Goal: Information Seeking & Learning: Check status

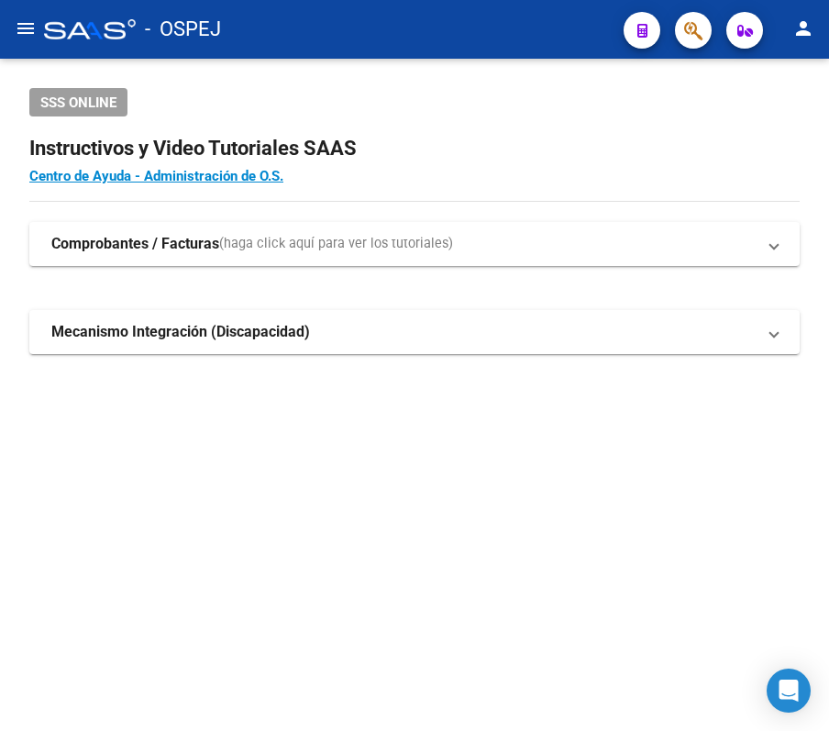
click at [706, 34] on button "button" at bounding box center [693, 30] width 37 height 37
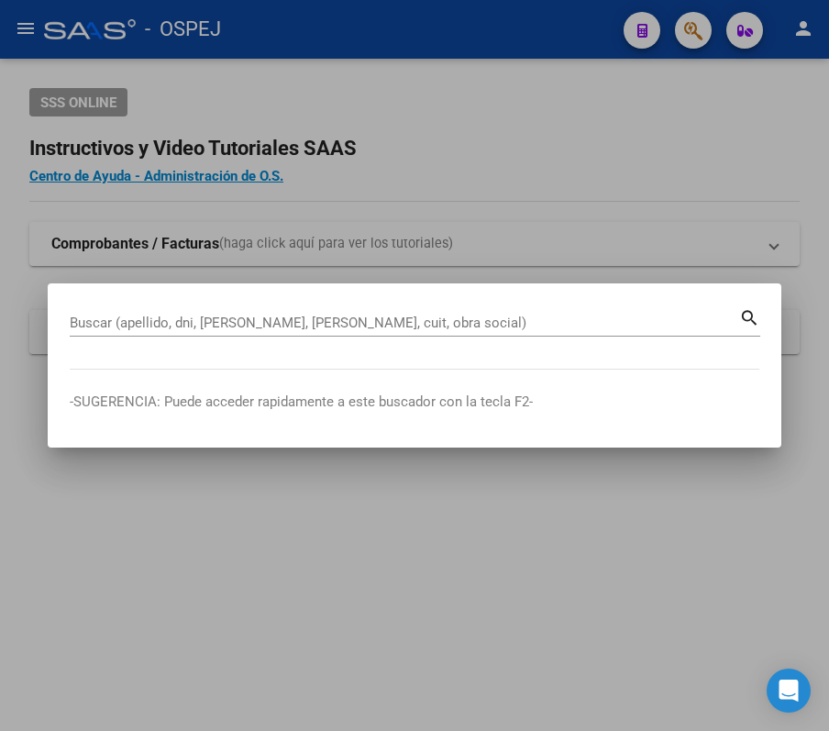
click at [503, 309] on div "Buscar (apellido, dni, [PERSON_NAME], [PERSON_NAME], cuit, obra social)" at bounding box center [404, 323] width 669 height 28
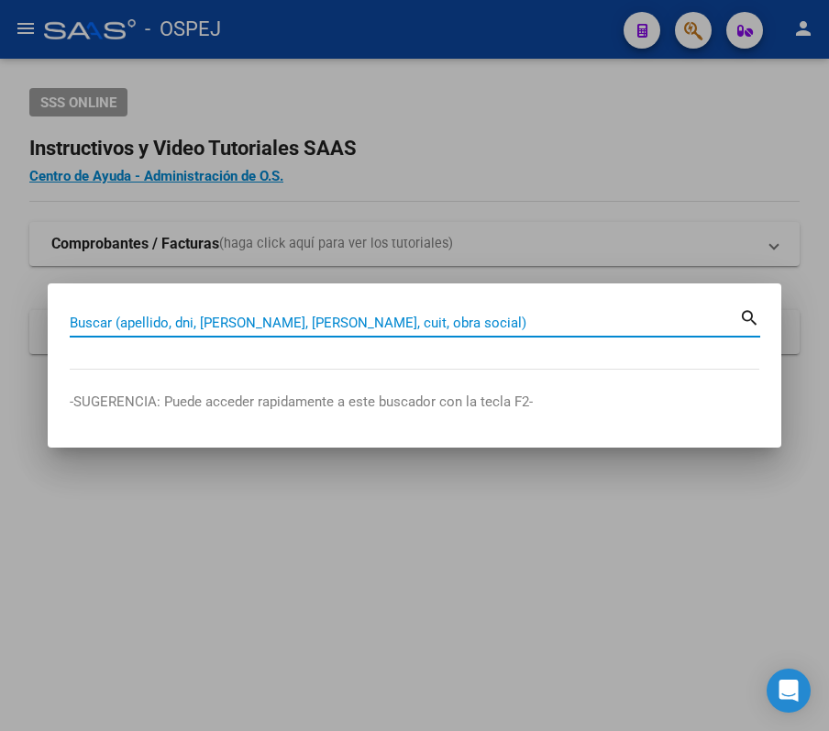
click at [503, 319] on input "Buscar (apellido, dni, [PERSON_NAME], [PERSON_NAME], cuit, obra social)" at bounding box center [404, 322] width 669 height 17
paste input "27541308437"
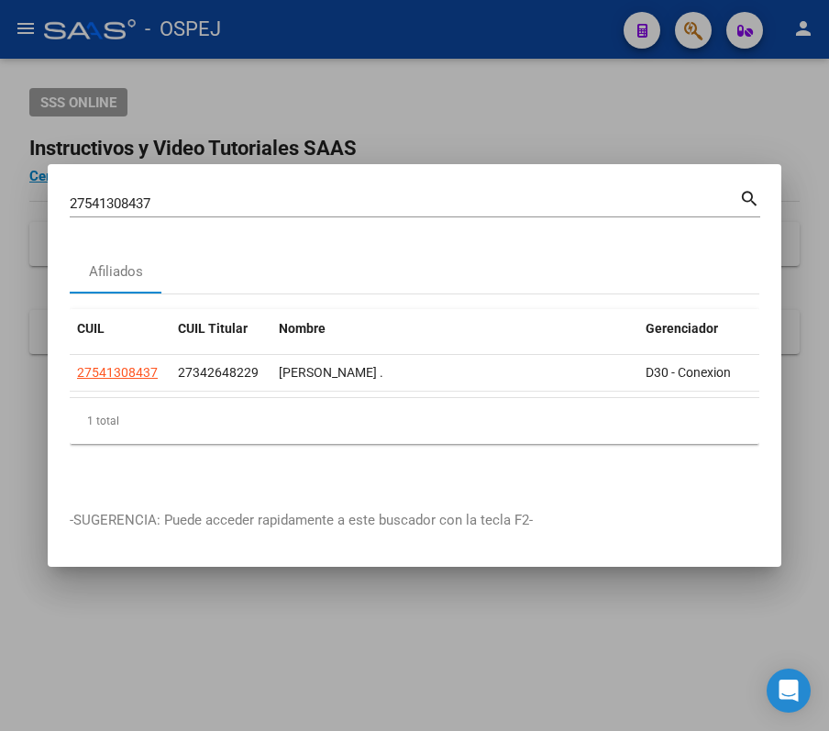
click at [317, 207] on div "27541308437 Buscar (apellido, dni, cuil, nro traspaso, cuit, obra social)" at bounding box center [404, 204] width 669 height 28
click at [303, 198] on input "27541308437" at bounding box center [404, 203] width 669 height 17
paste input "2627121"
click at [492, 190] on div "27526271217 Buscar (apellido, dni, cuil, nro traspaso, cuit, obra social)" at bounding box center [404, 204] width 669 height 28
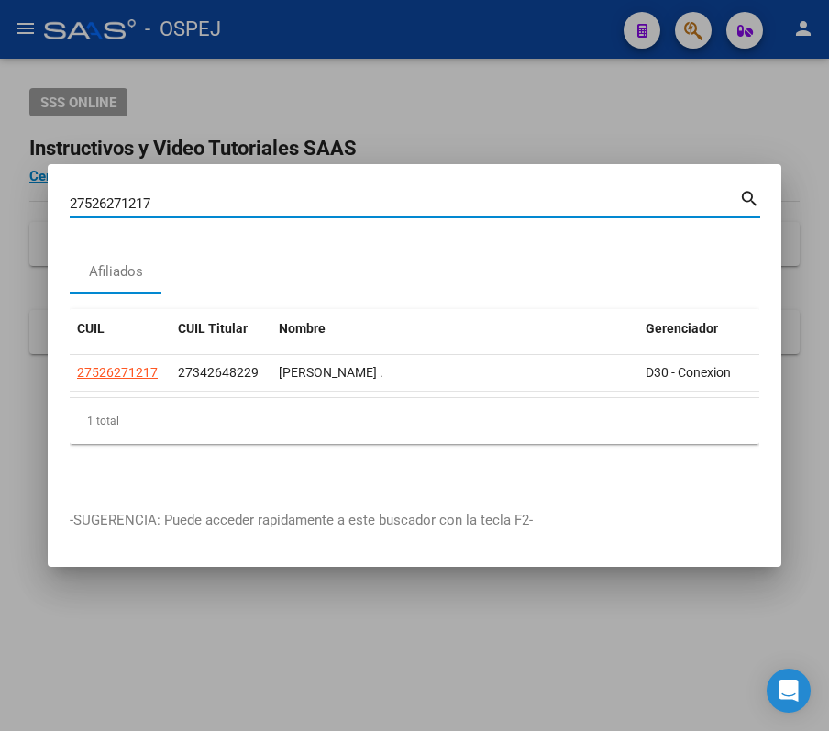
click at [506, 195] on input "27526271217" at bounding box center [404, 203] width 669 height 17
paste input "0473966108"
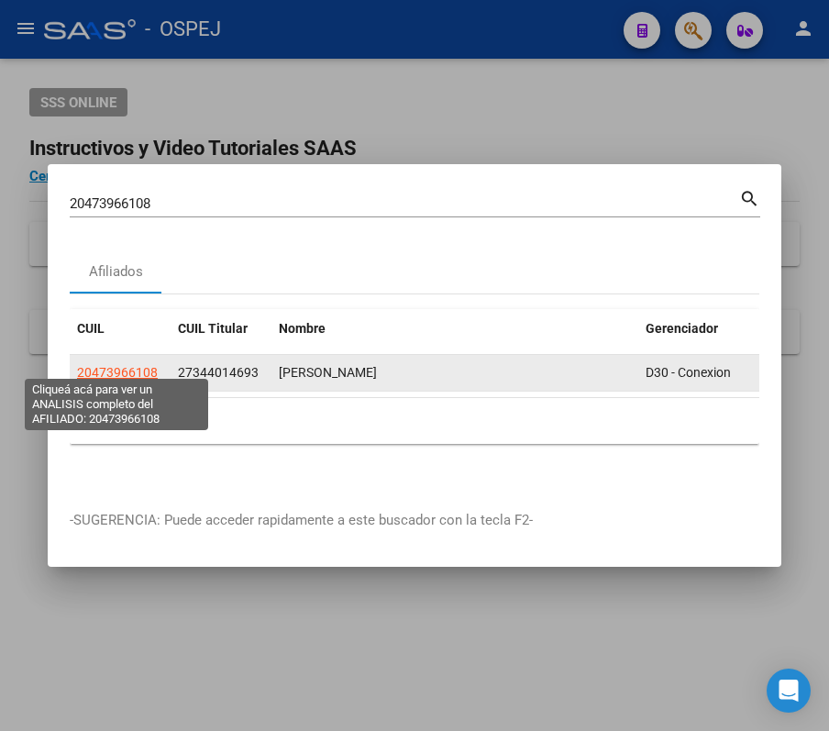
click at [110, 368] on span "20473966108" at bounding box center [117, 372] width 81 height 15
copy span "3"
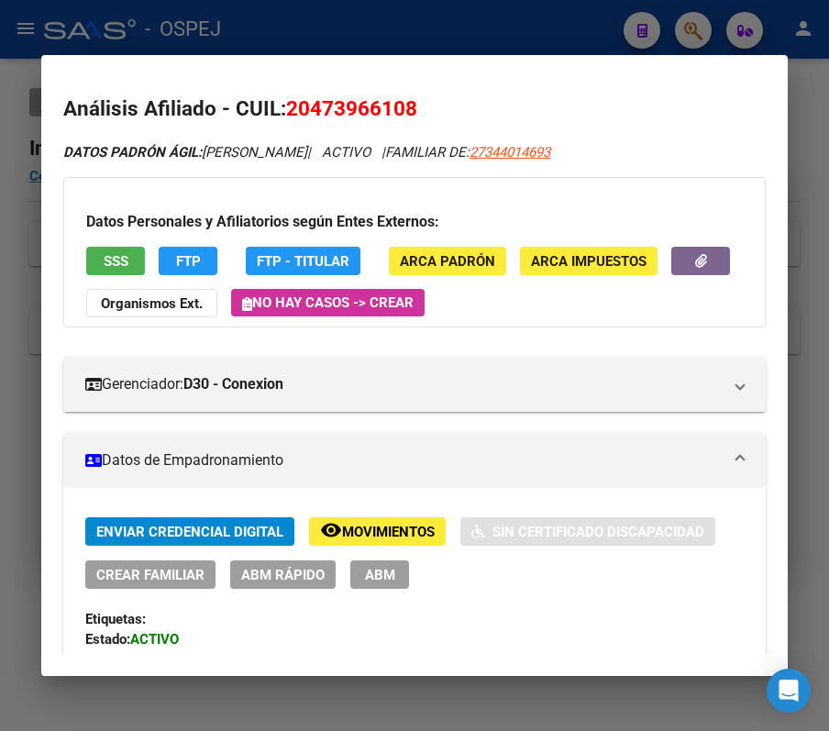
click at [596, 30] on div at bounding box center [414, 365] width 829 height 731
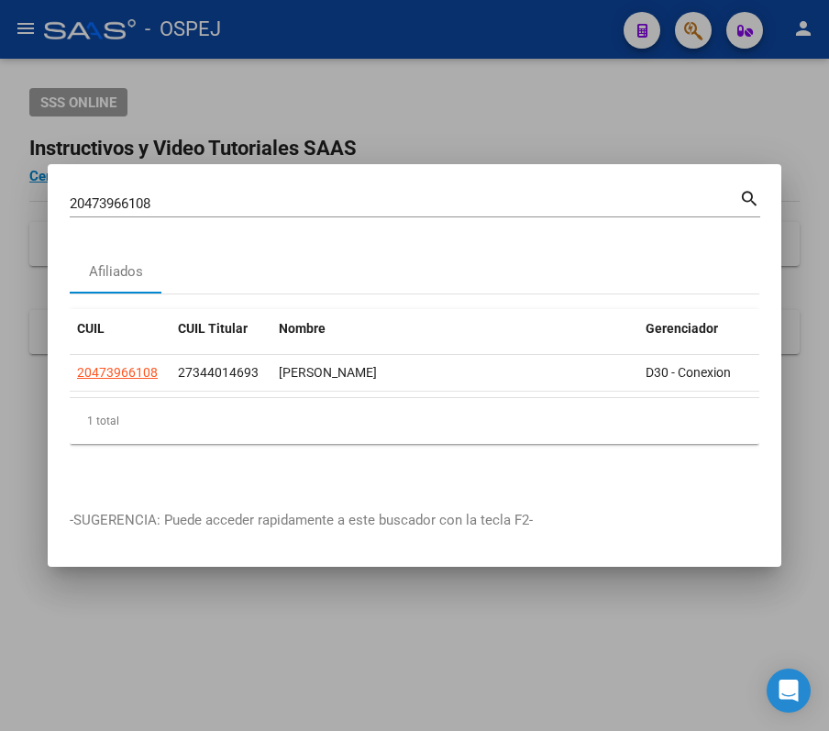
drag, startPoint x: 352, startPoint y: 174, endPoint x: 371, endPoint y: 198, distance: 30.6
click at [371, 198] on mat-dialog-container "20473966108 Buscar (apellido, dni, cuil, nro traspaso, cuit, obra social) searc…" at bounding box center [414, 365] width 733 height 402
click at [371, 198] on input "20473966108" at bounding box center [404, 203] width 669 height 17
paste input "75210158"
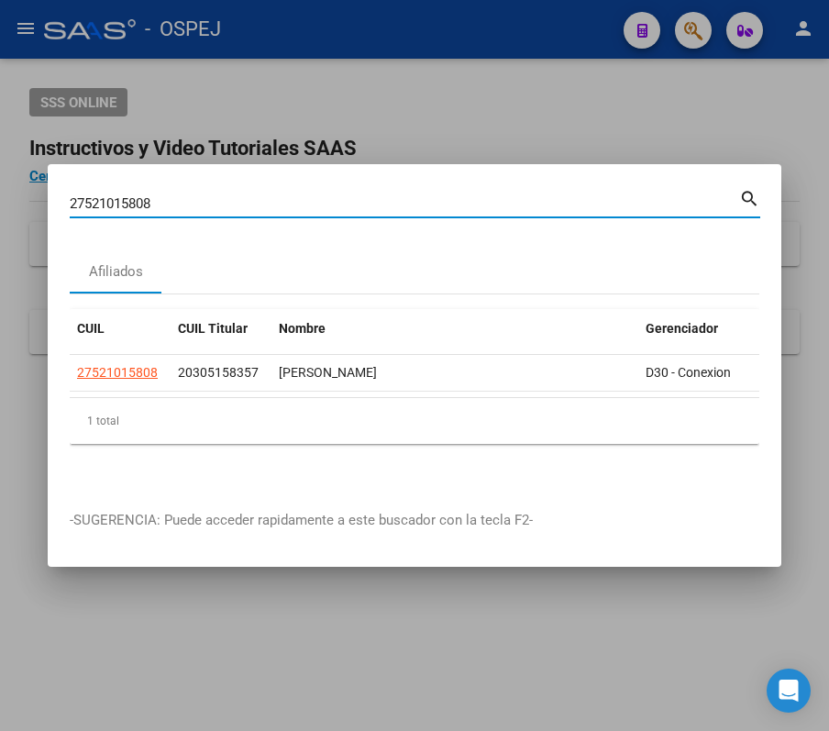
click at [525, 195] on input "27521015808" at bounding box center [404, 203] width 669 height 17
paste input "960068640"
type input "27960068640"
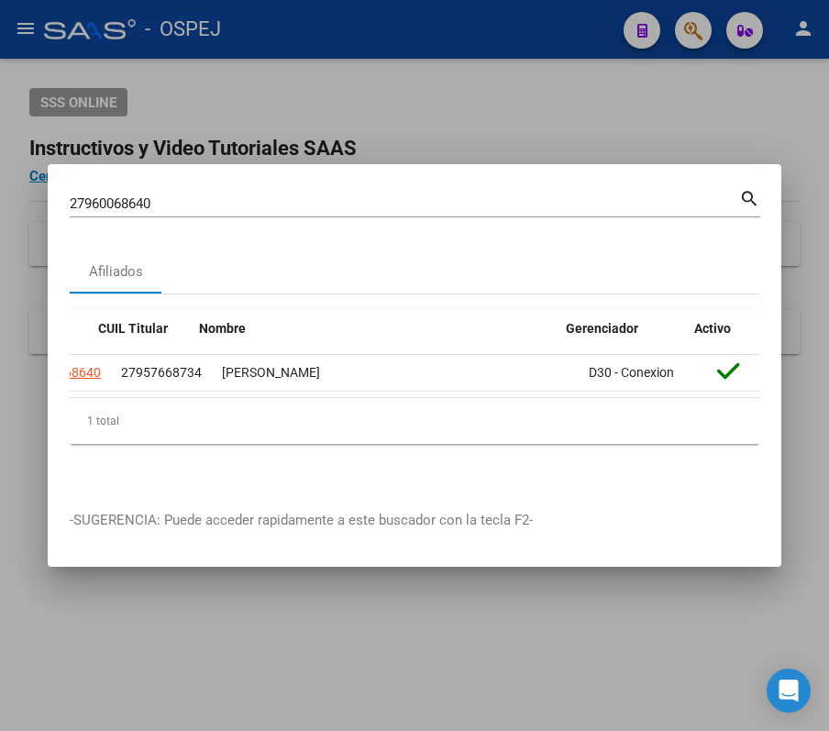
scroll to position [0, 117]
